Goal: Task Accomplishment & Management: Manage account settings

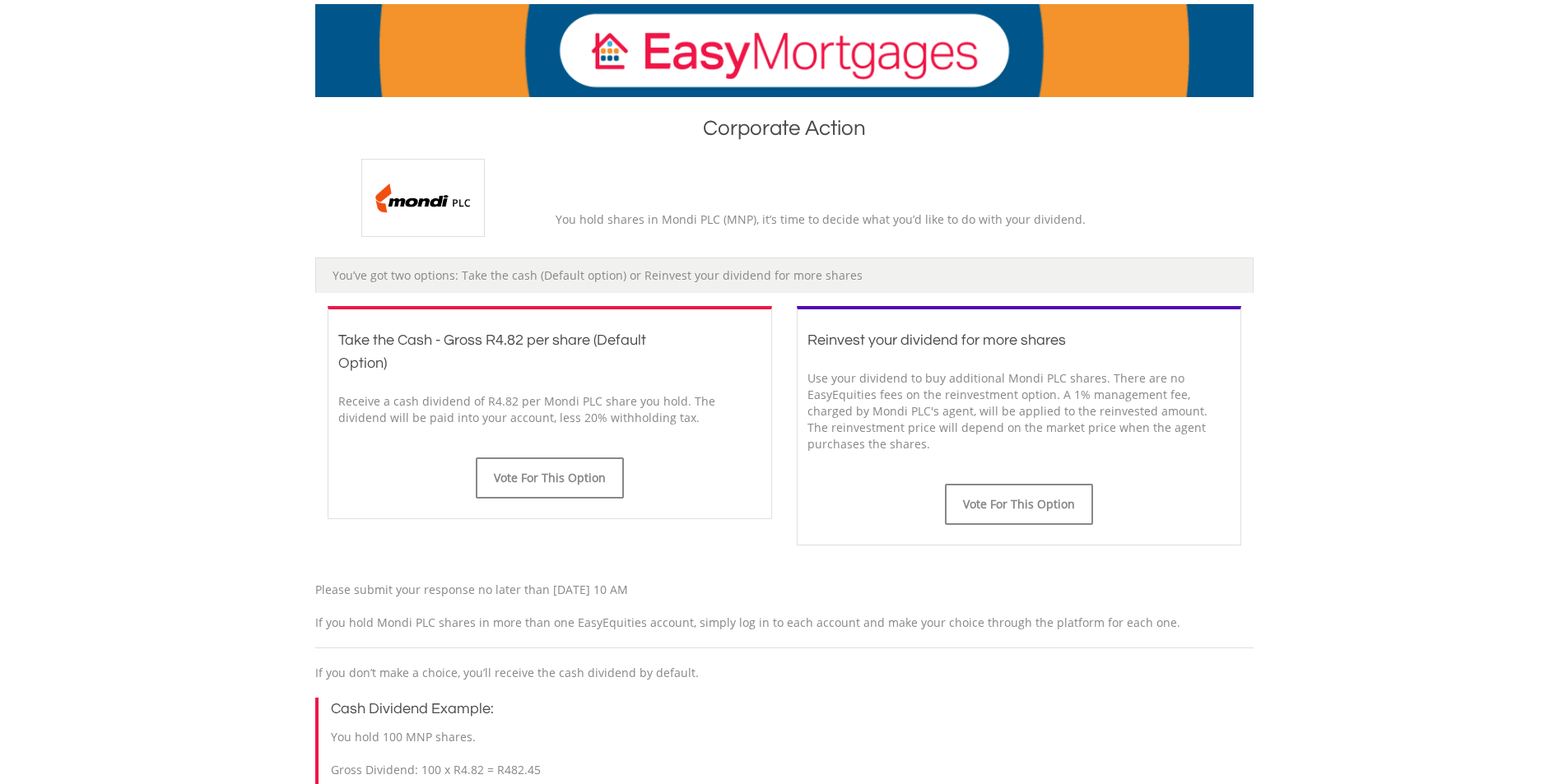
scroll to position [247, 0]
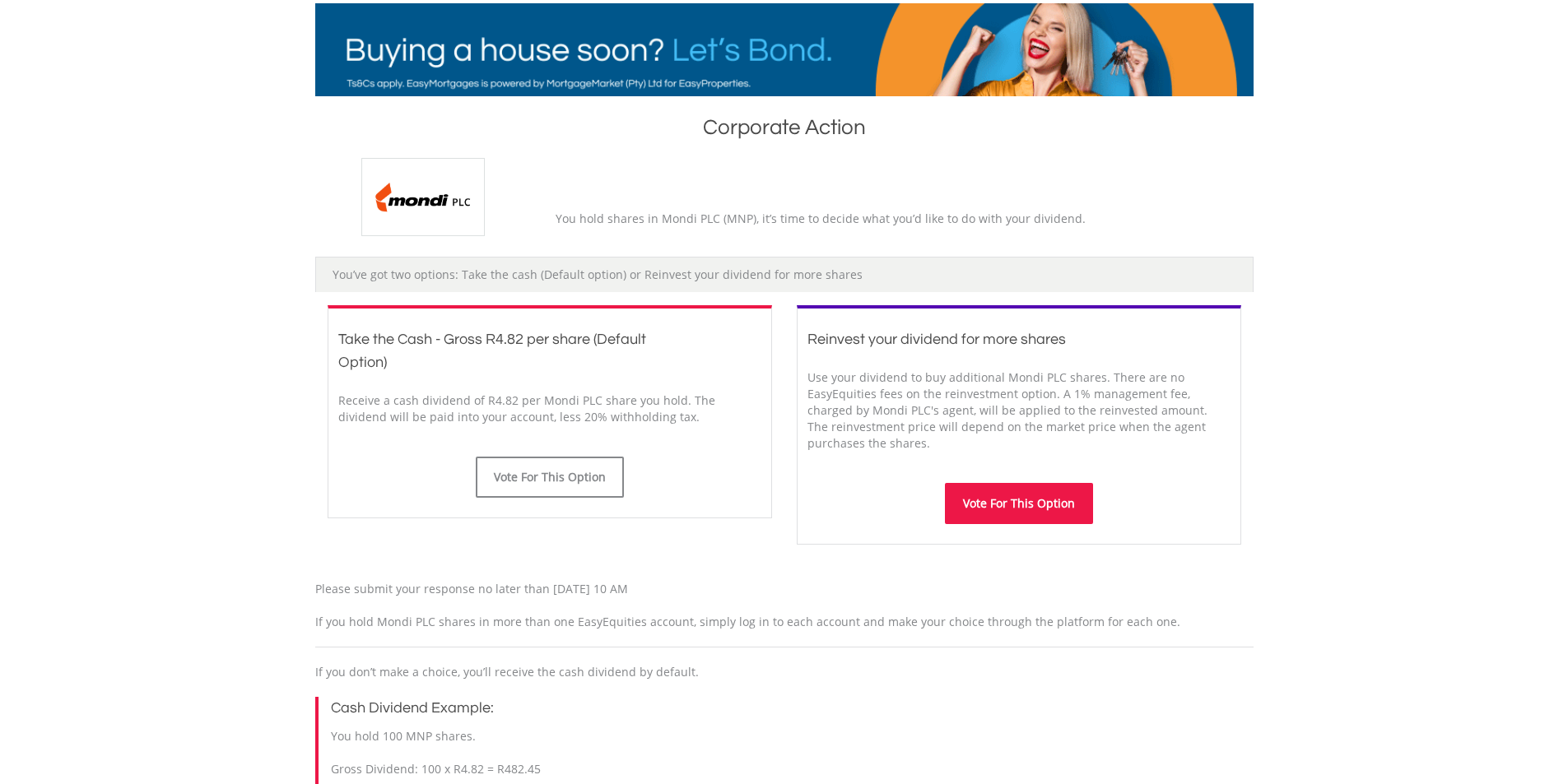
click at [1042, 498] on button "Vote For This Option" at bounding box center [1018, 504] width 148 height 41
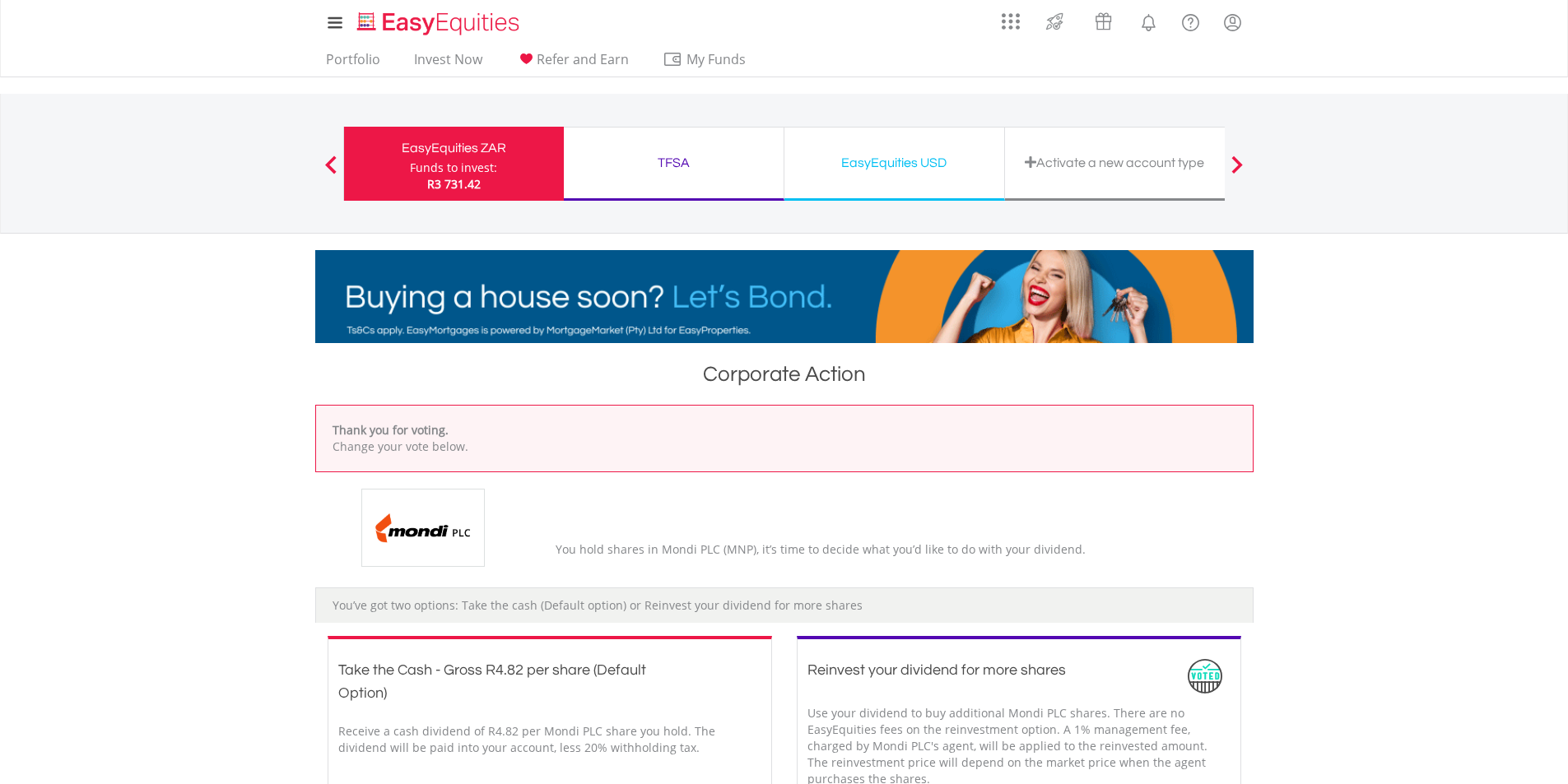
drag, startPoint x: 912, startPoint y: 165, endPoint x: 925, endPoint y: 173, distance: 15.3
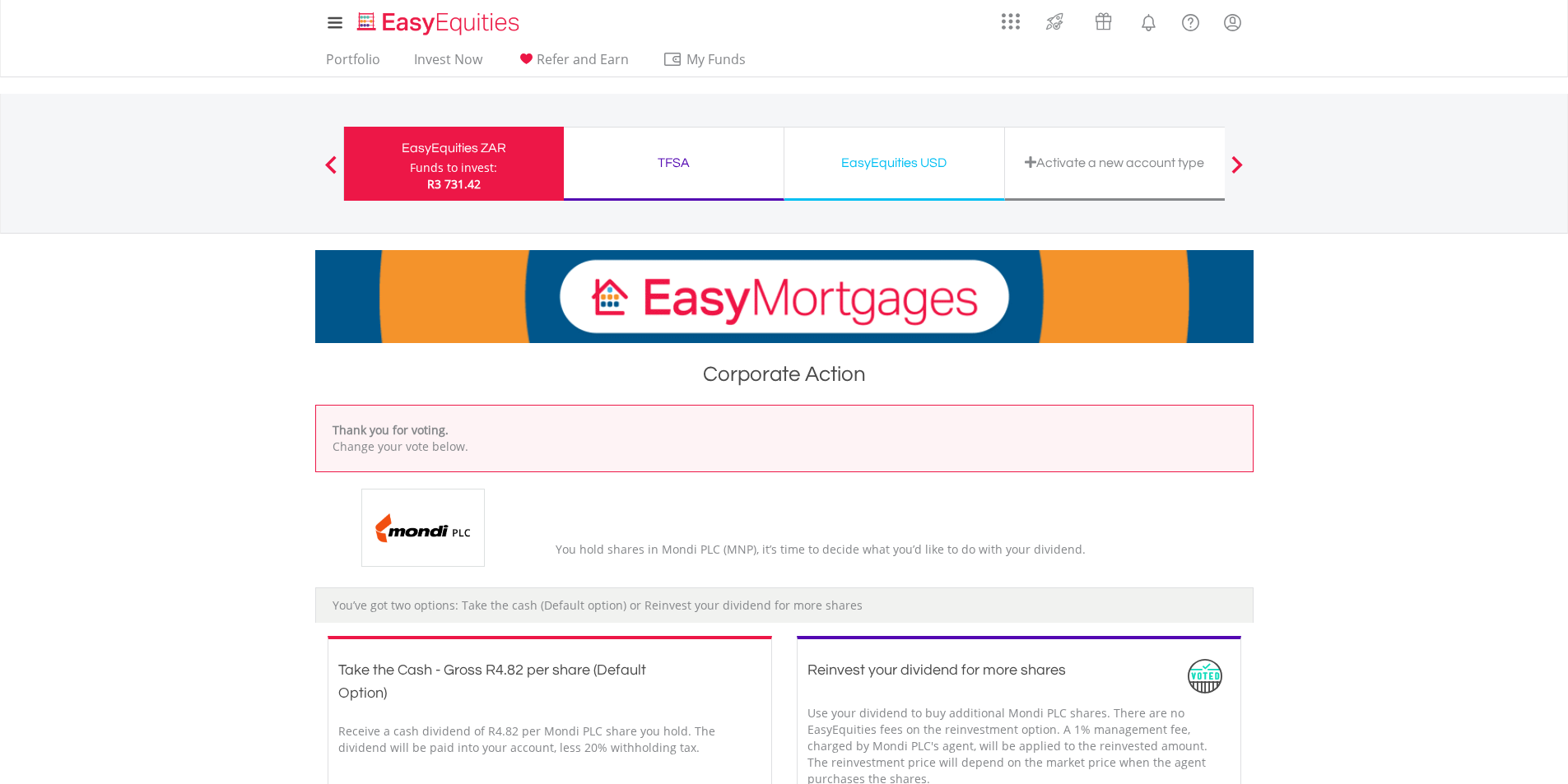
click at [916, 170] on div "EasyEquities USD" at bounding box center [894, 163] width 200 height 23
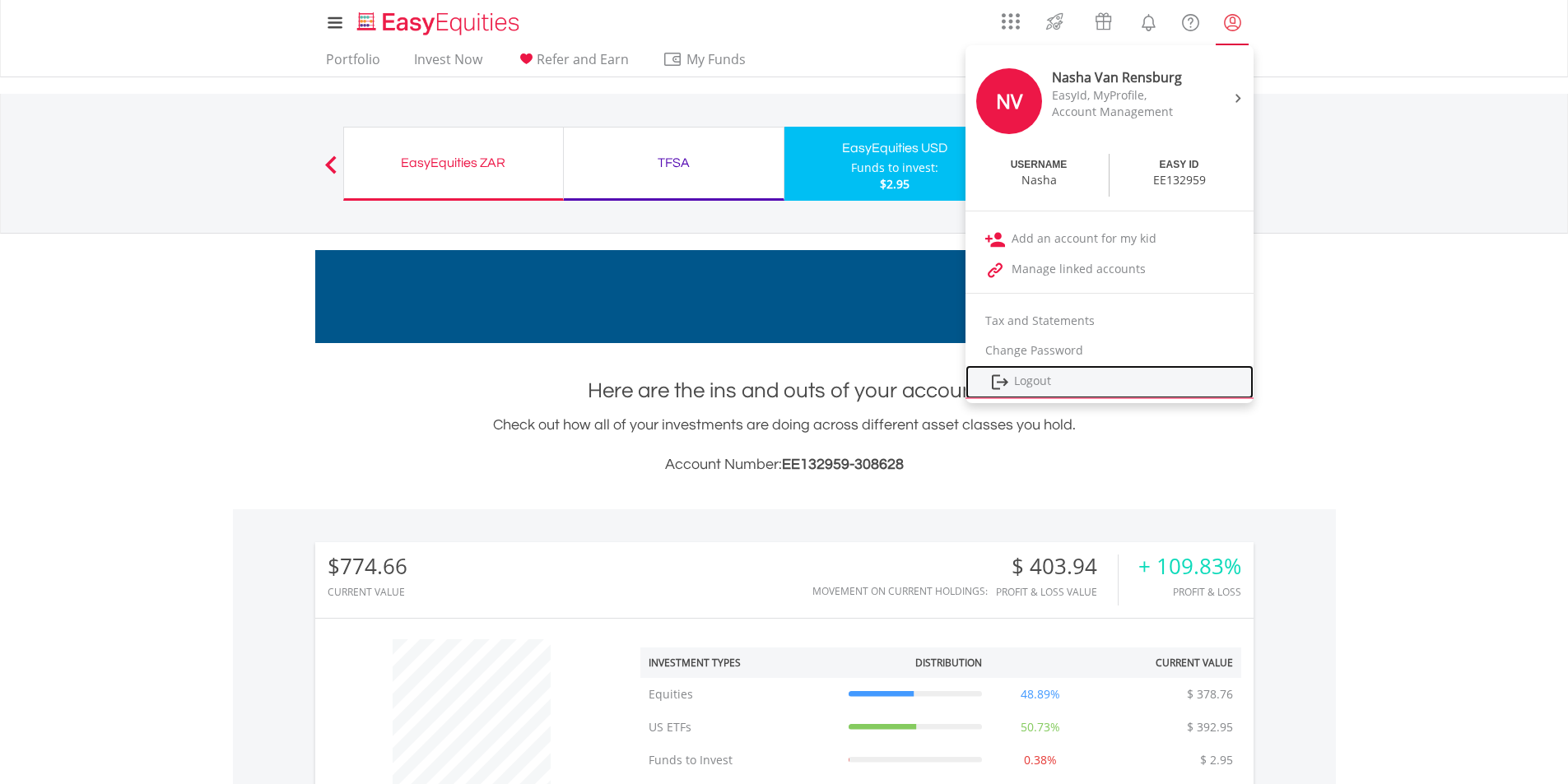
click at [1098, 386] on link "Logout" at bounding box center [1109, 382] width 288 height 33
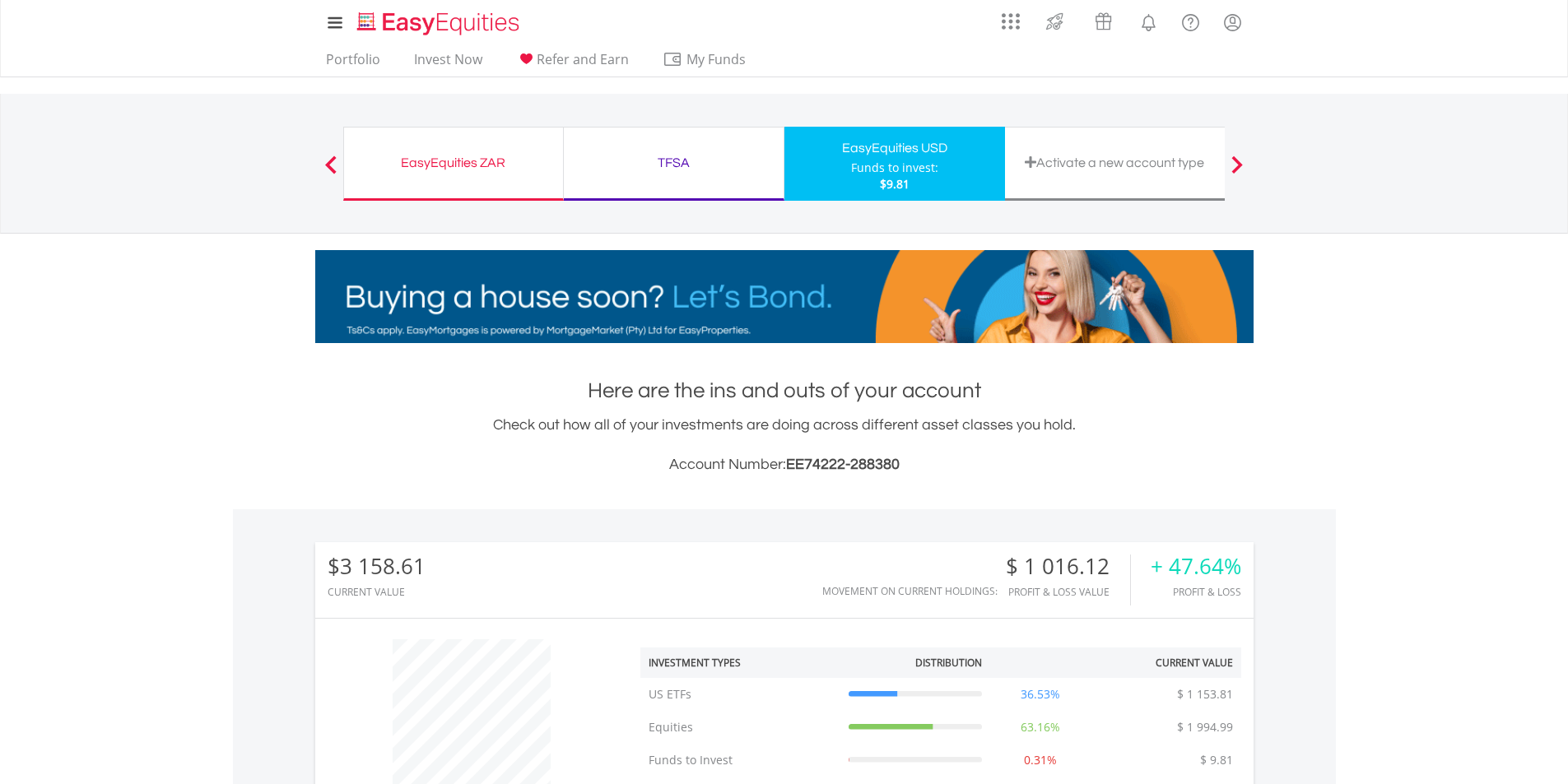
click at [470, 175] on div "EasyEquities ZAR Funds to invest: $9.81" at bounding box center [453, 163] width 220 height 74
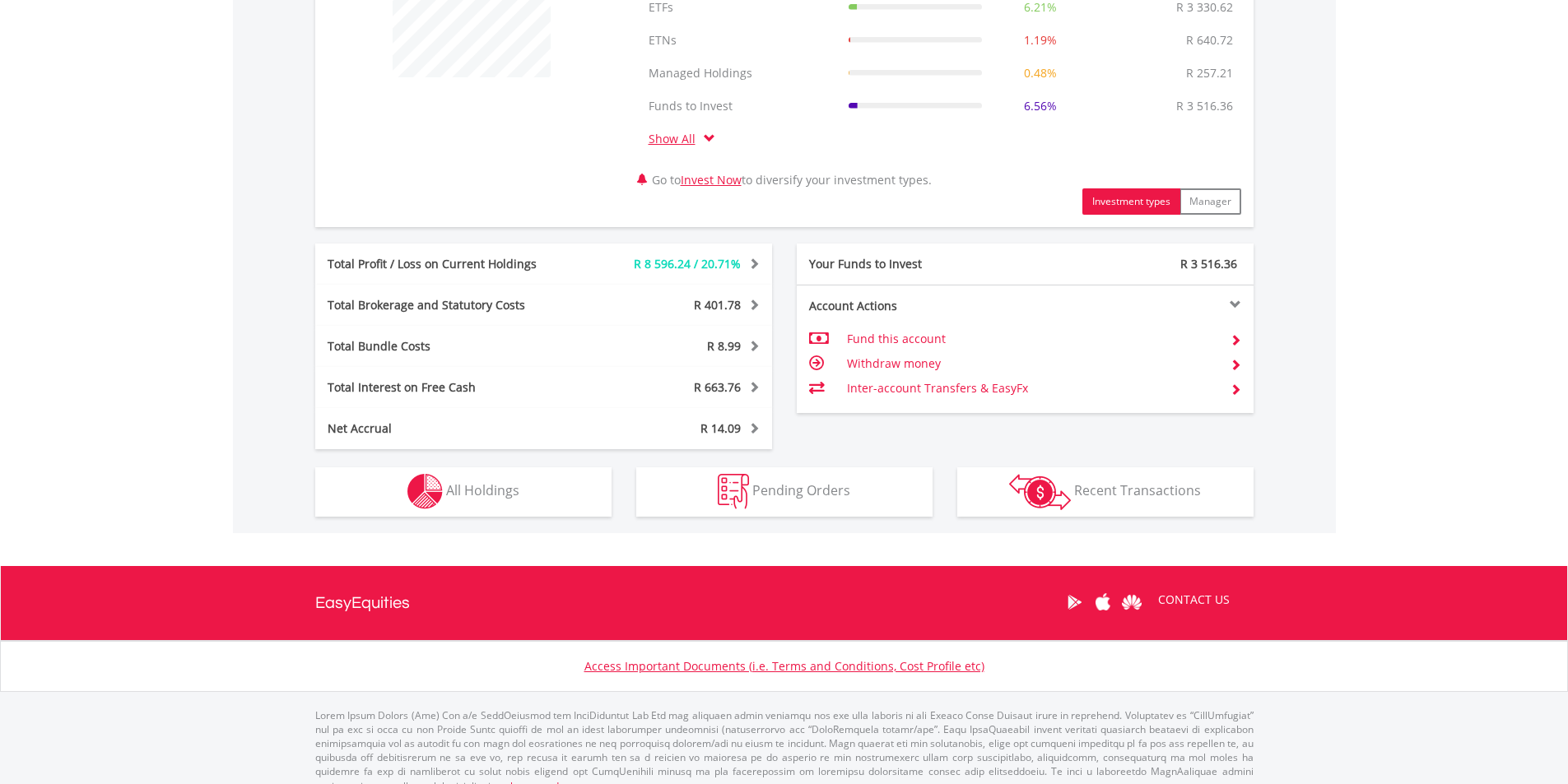
scroll to position [740, 0]
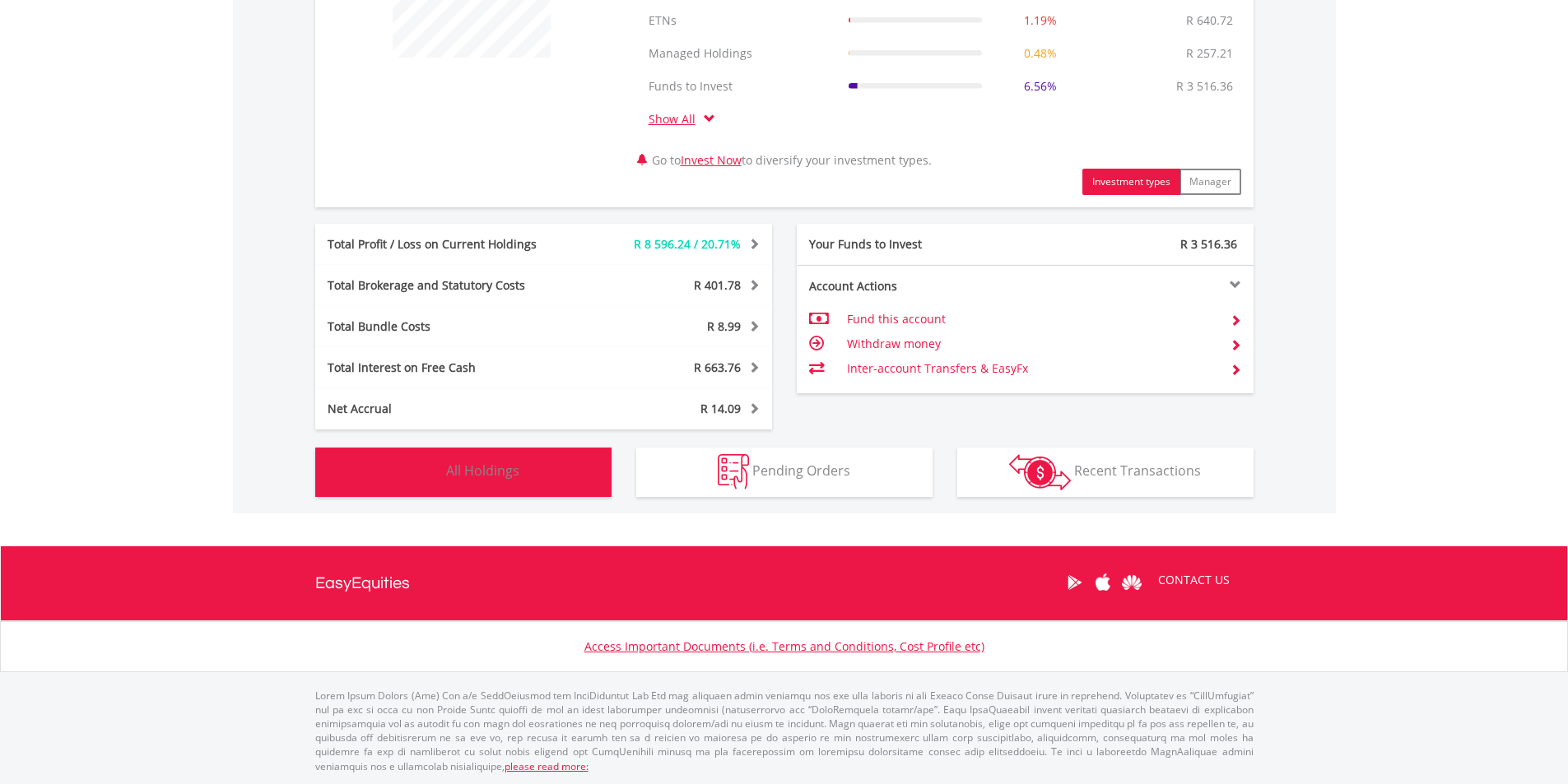
click at [515, 463] on span "All Holdings" at bounding box center [483, 471] width 73 height 18
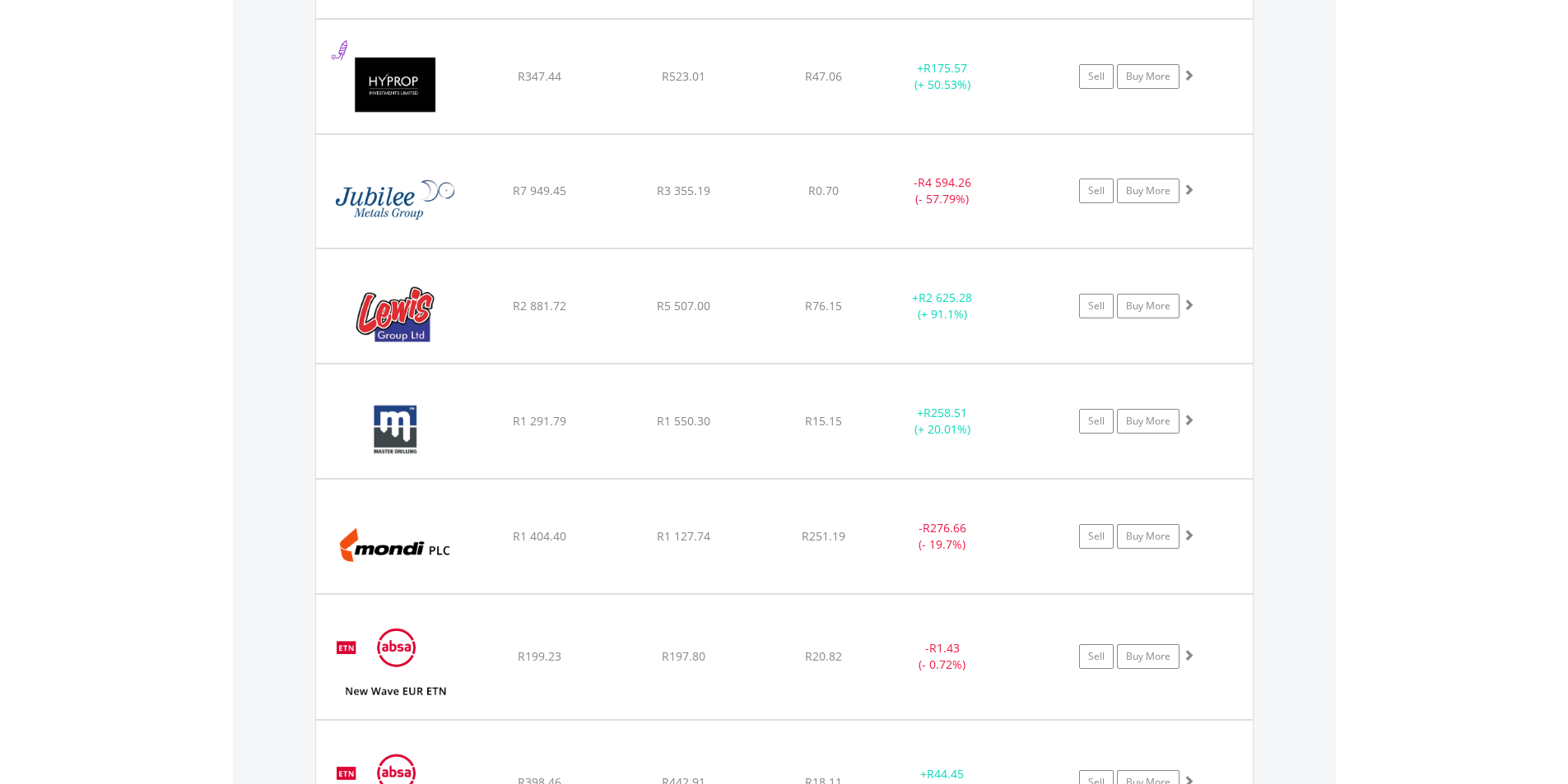
scroll to position [3591, 0]
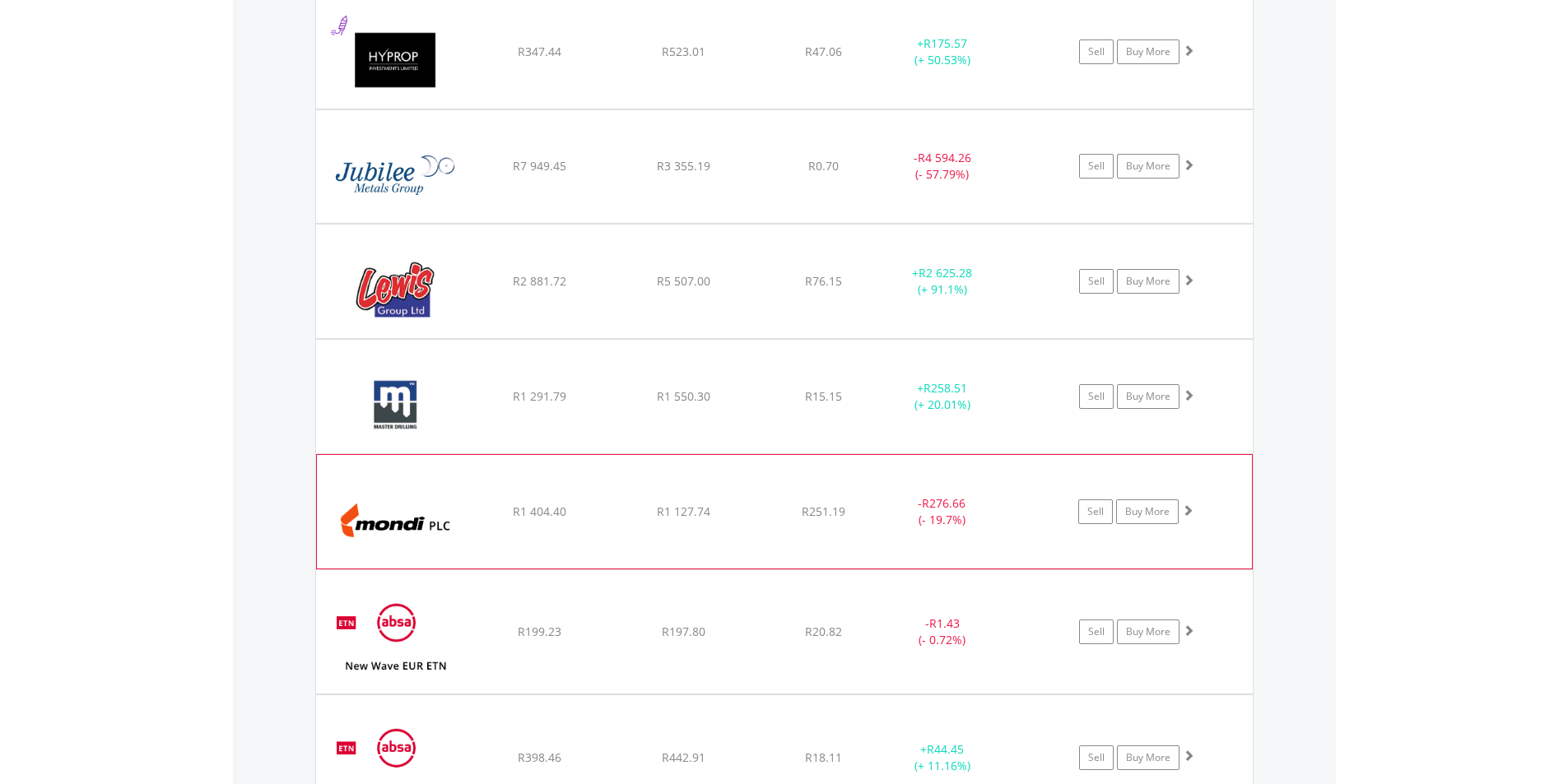
click at [1191, 509] on span at bounding box center [1187, 510] width 12 height 12
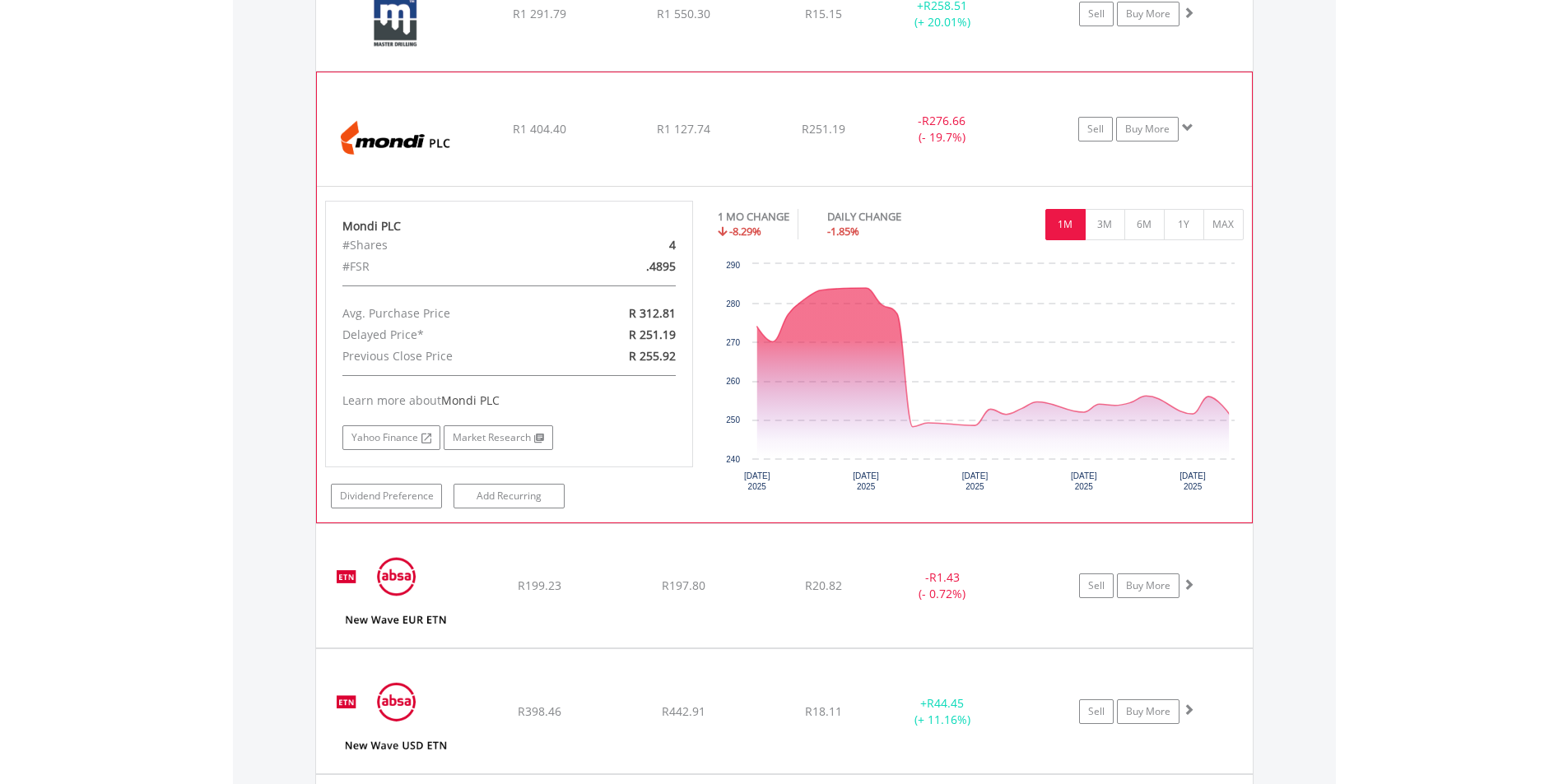
scroll to position [4002, 0]
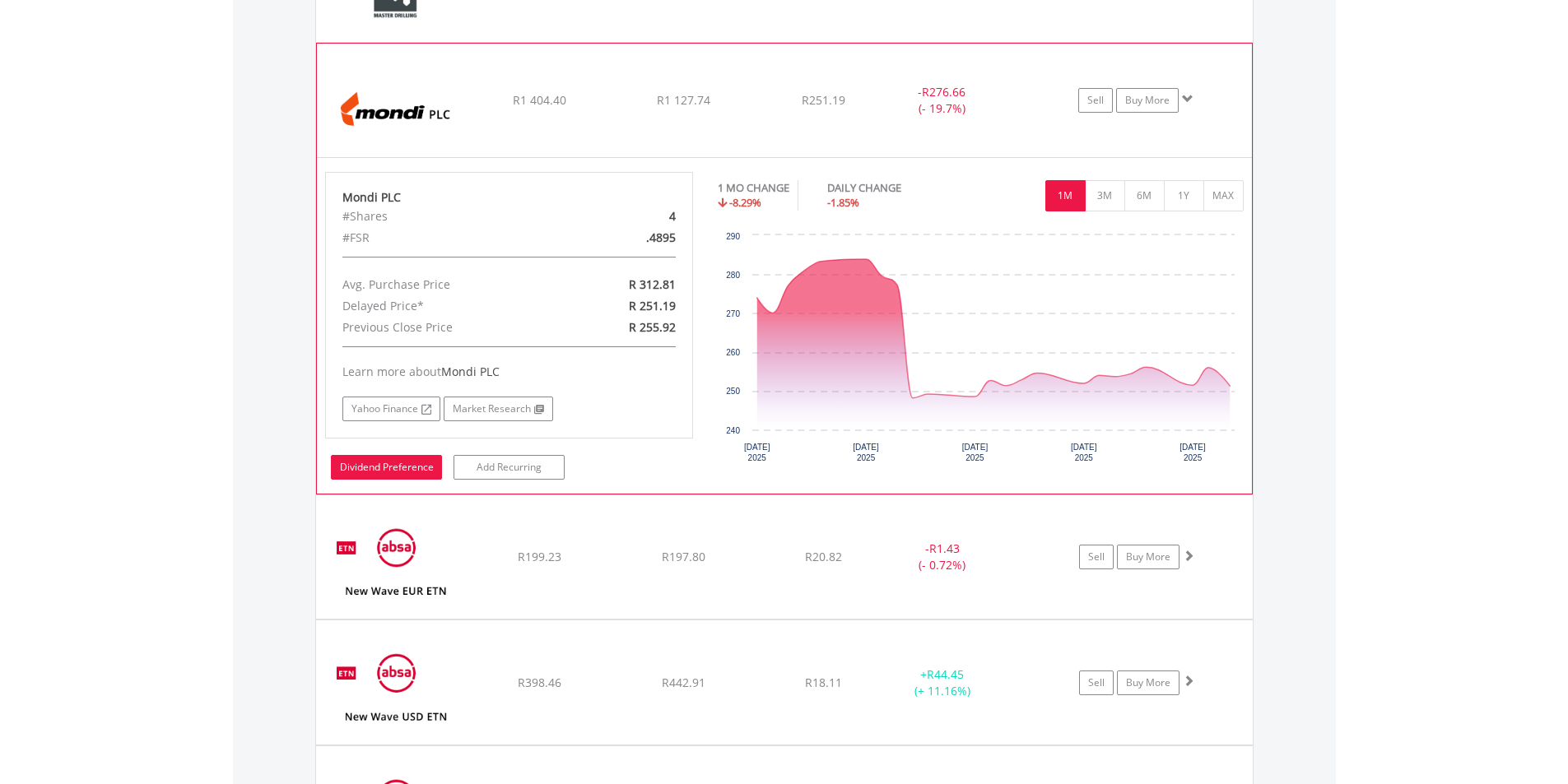
click at [395, 470] on link "Dividend Preference" at bounding box center [387, 467] width 112 height 24
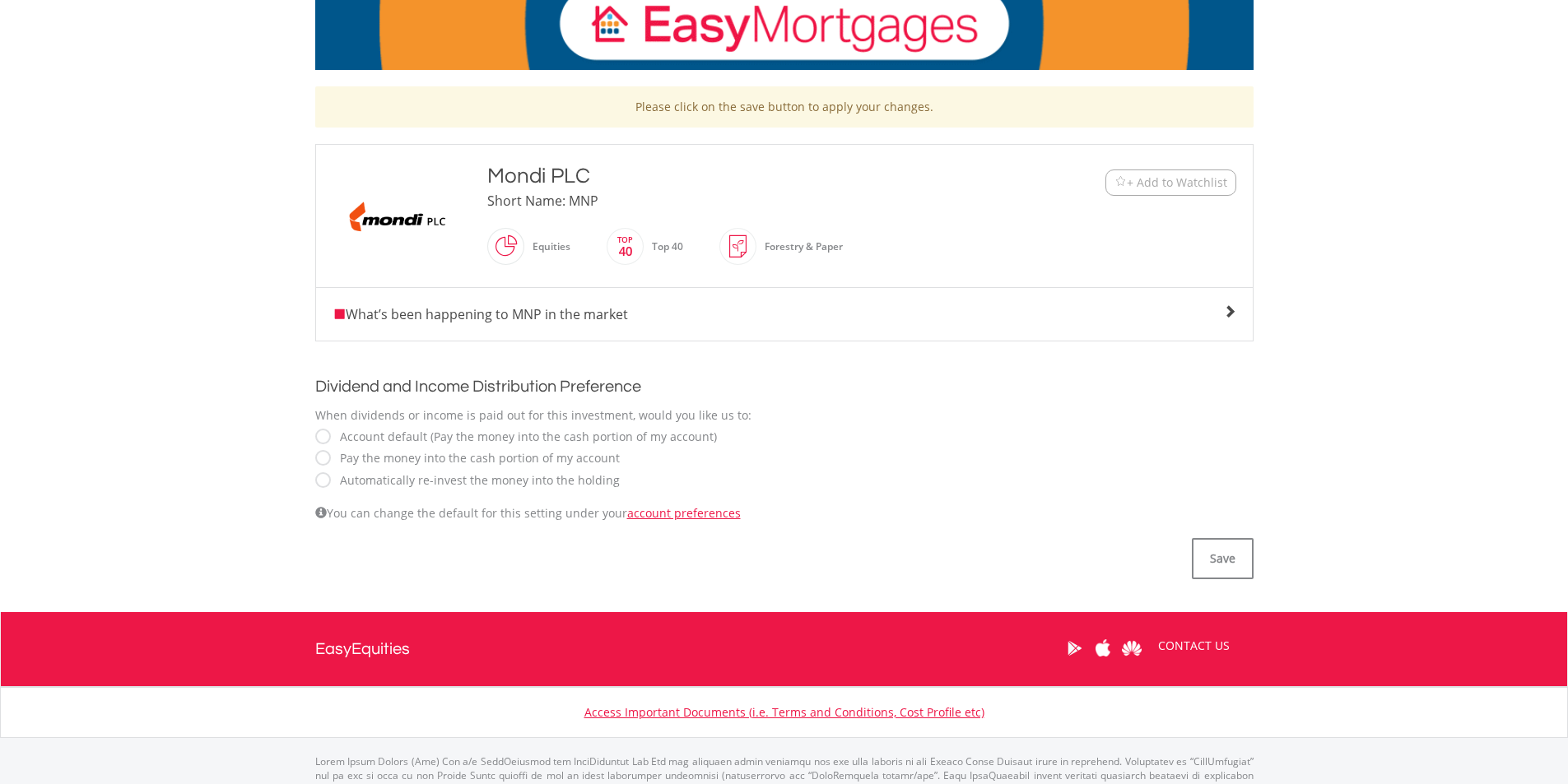
scroll to position [329, 0]
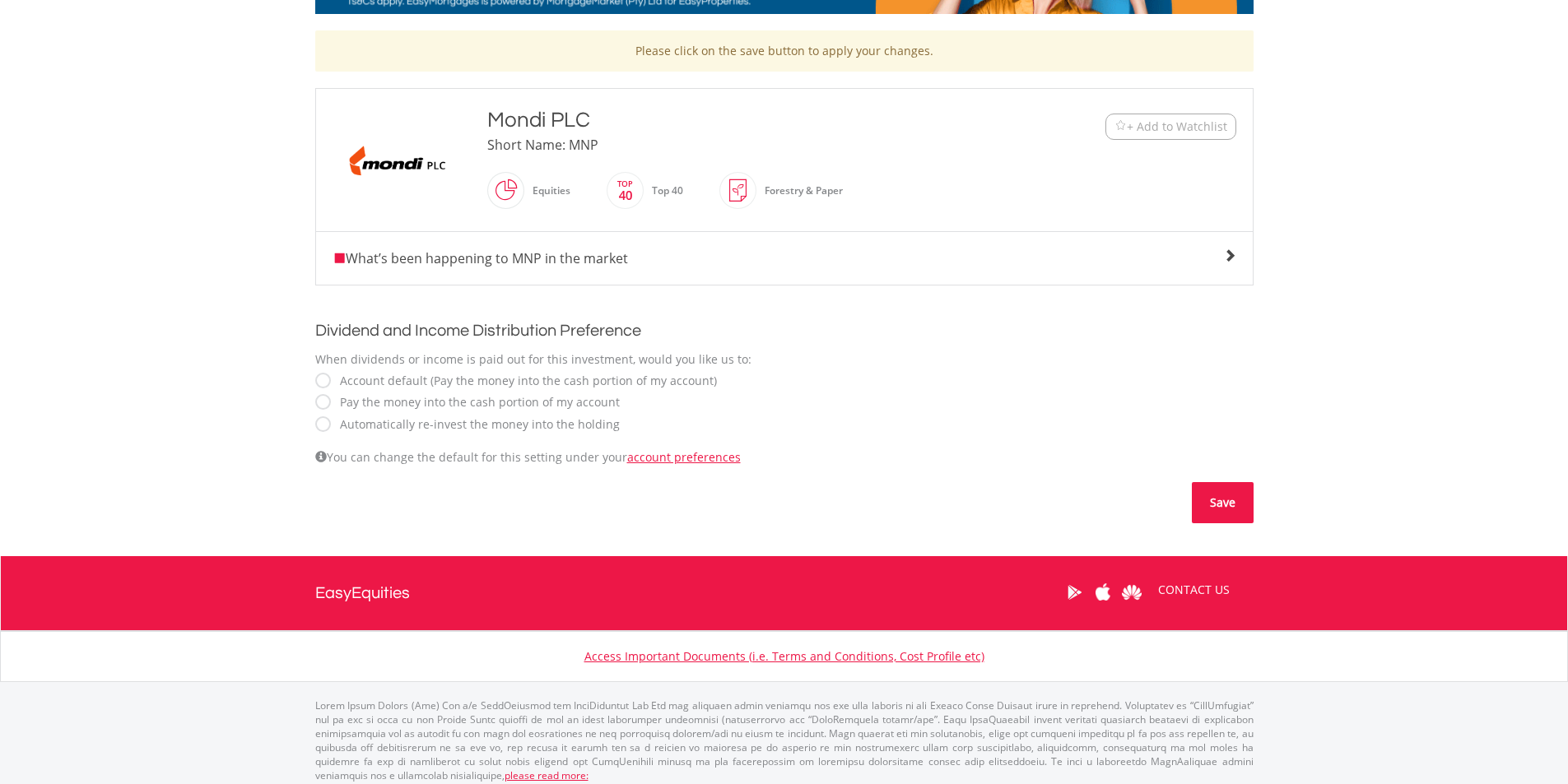
click at [1245, 499] on button "Save" at bounding box center [1222, 503] width 62 height 41
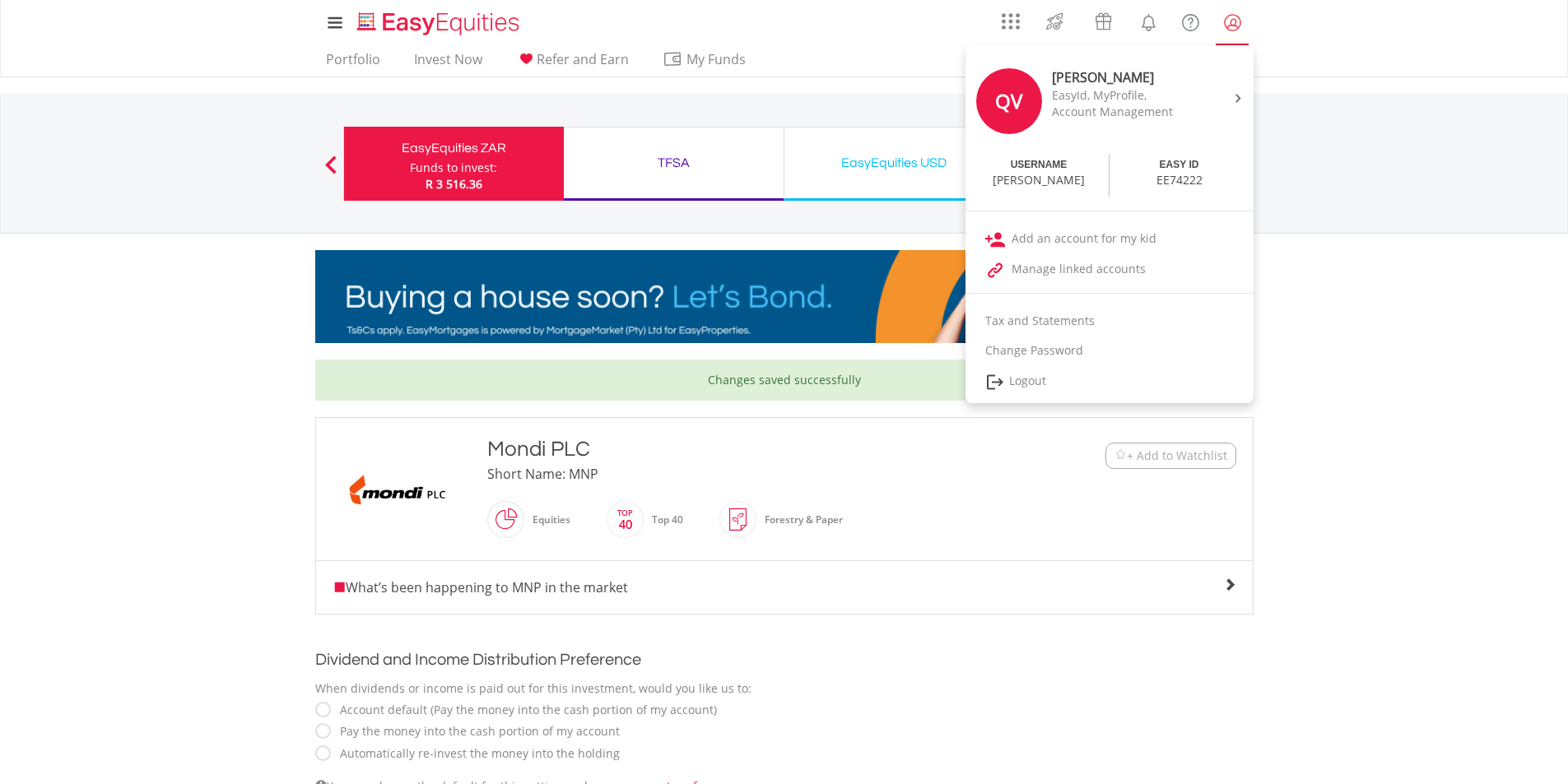
click at [1237, 29] on lord-icon "My Profile" at bounding box center [1232, 23] width 21 height 21
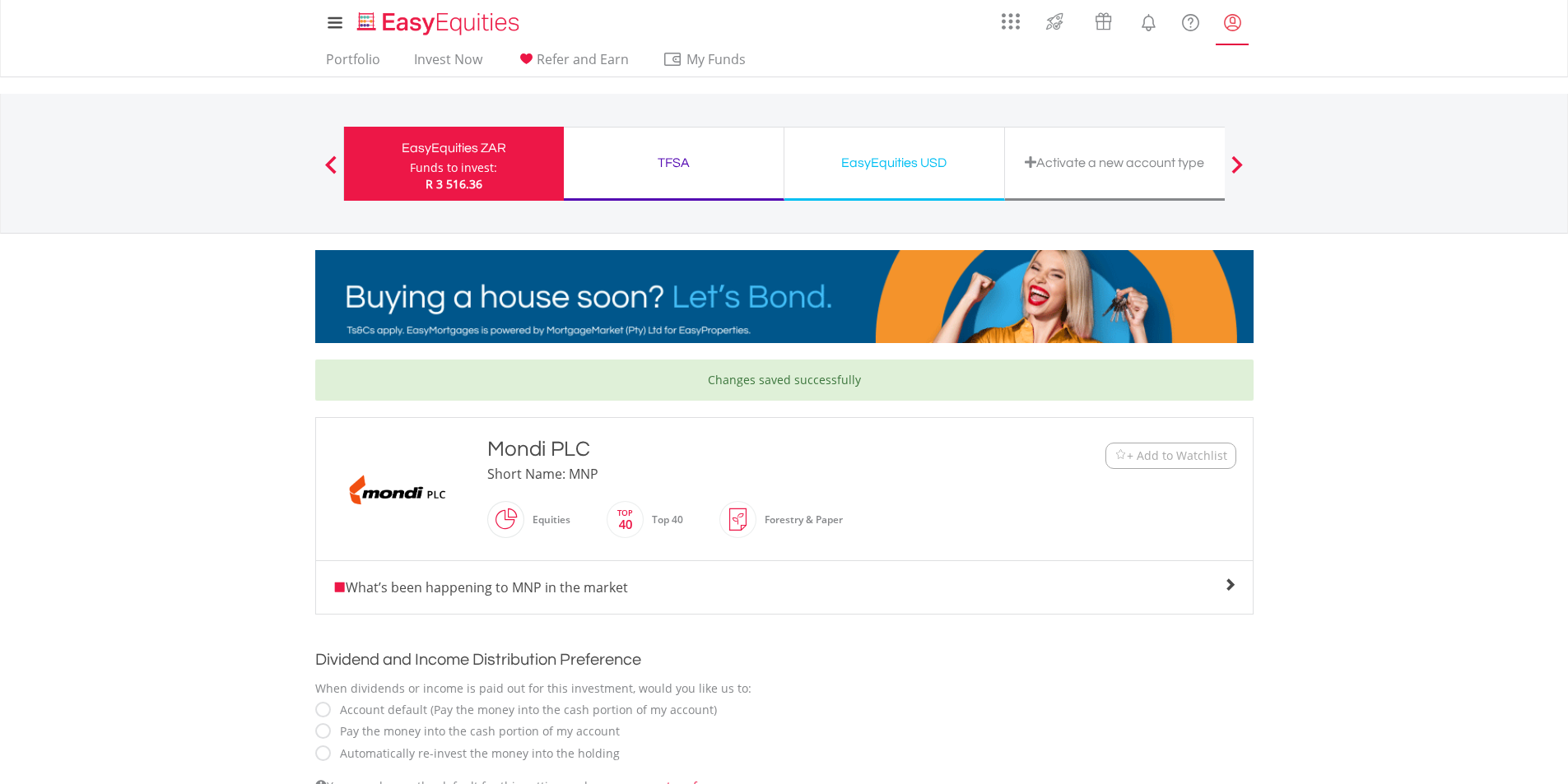
click at [1237, 29] on lord-icon "My Profile" at bounding box center [1232, 23] width 21 height 21
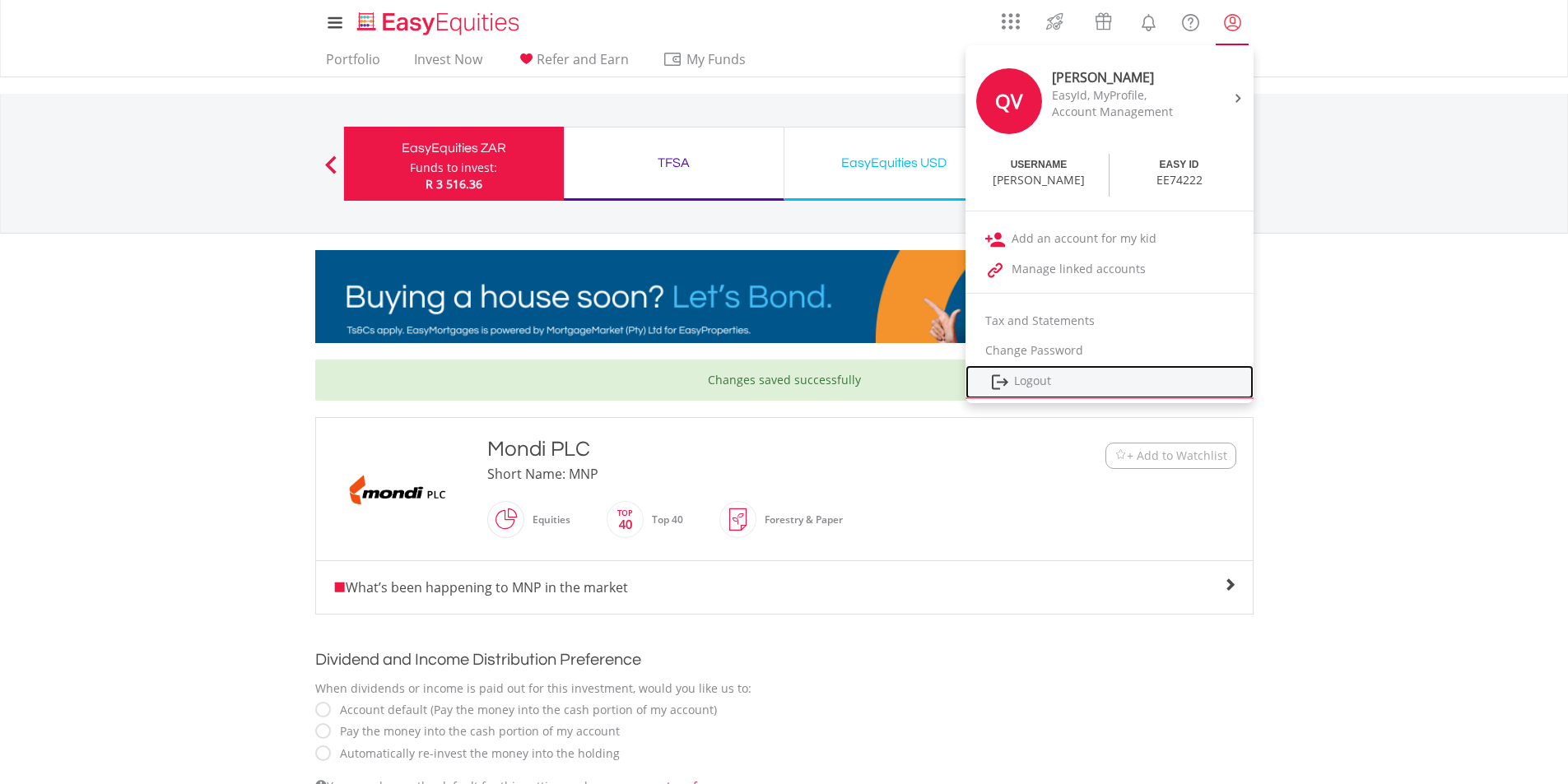
click at [1036, 382] on link "Logout" at bounding box center [1109, 382] width 288 height 33
